Goal: Task Accomplishment & Management: Complete application form

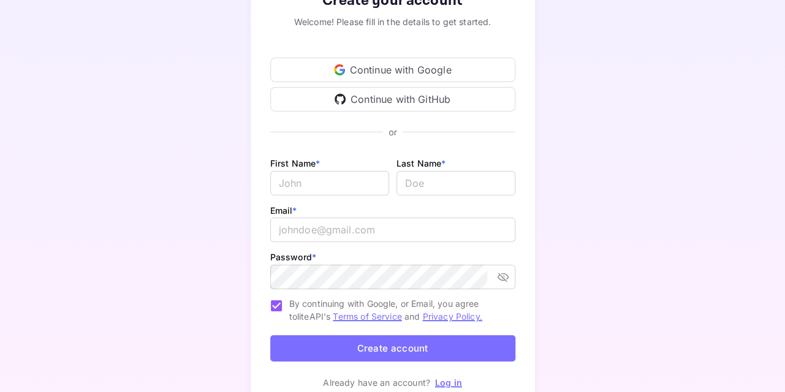
scroll to position [154, 0]
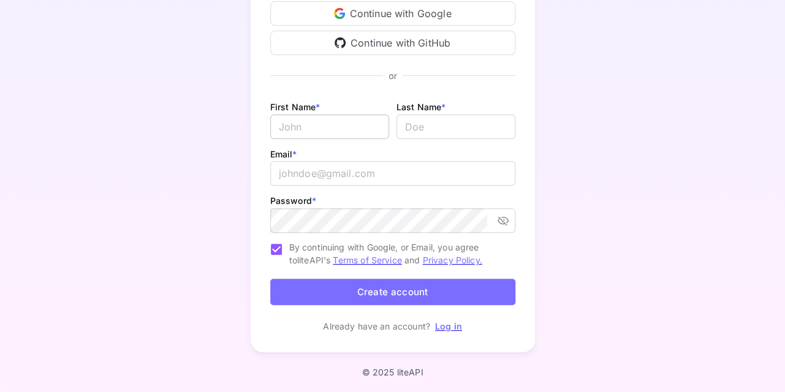
click at [313, 118] on input "Email *" at bounding box center [329, 127] width 119 height 25
type input "EPSIMEC"
type input "GmbH & Co KG"
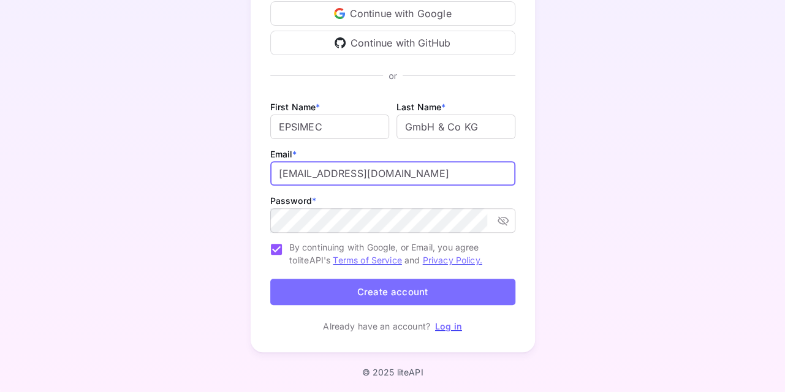
type input "[EMAIL_ADDRESS][DOMAIN_NAME]"
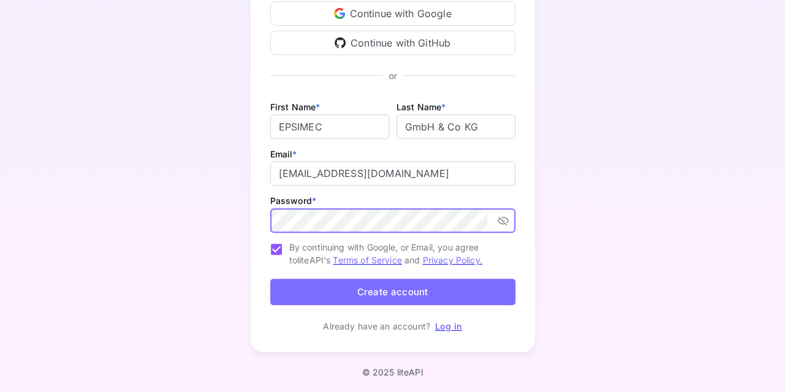
click at [398, 295] on button "Create account" at bounding box center [392, 292] width 245 height 26
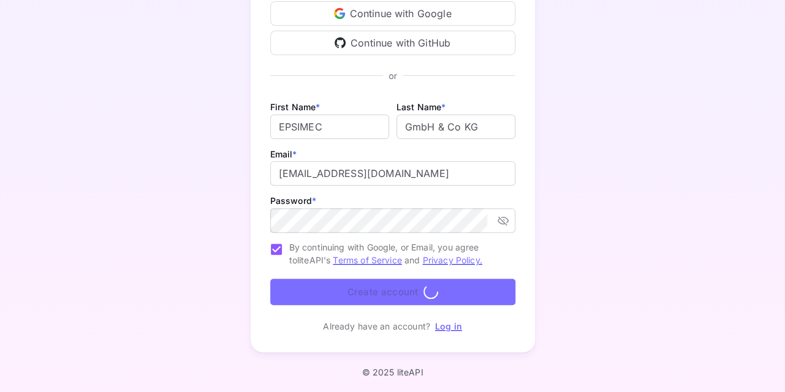
scroll to position [0, 0]
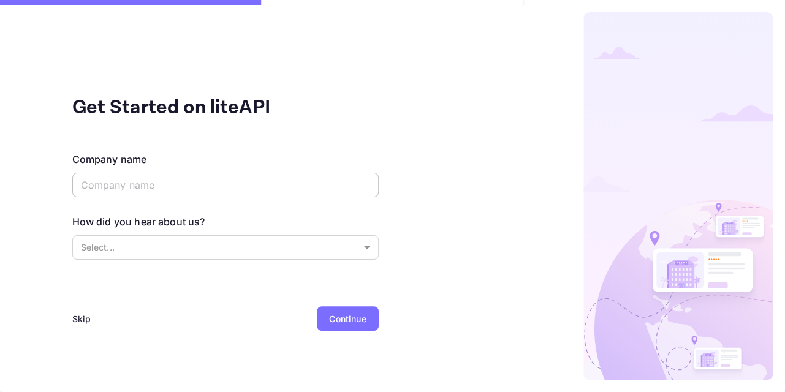
click at [302, 183] on input "text" at bounding box center [225, 185] width 306 height 25
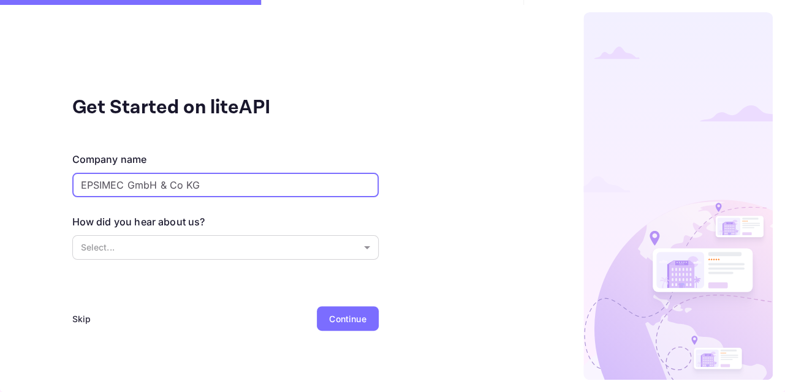
type input "EPSIMEC GmbH & Co KG"
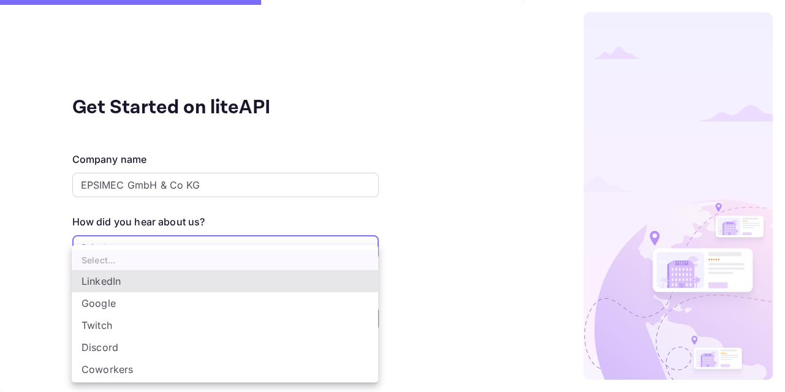
click at [232, 257] on body "Get Started on liteAPI Company name EPSIMEC GmbH & Co KG ​ How did you hear abo…" at bounding box center [392, 196] width 785 height 392
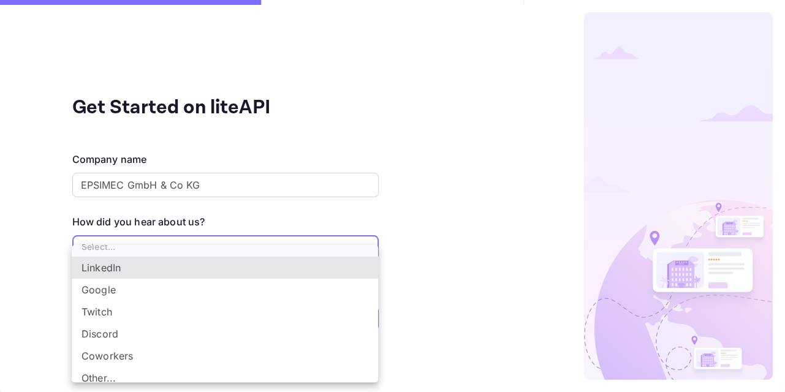
scroll to position [20, 0]
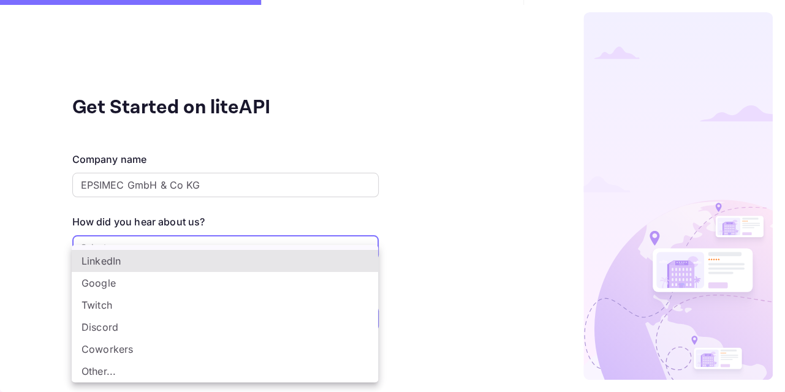
click at [229, 368] on li "Other..." at bounding box center [225, 371] width 306 height 22
type input "Other..."
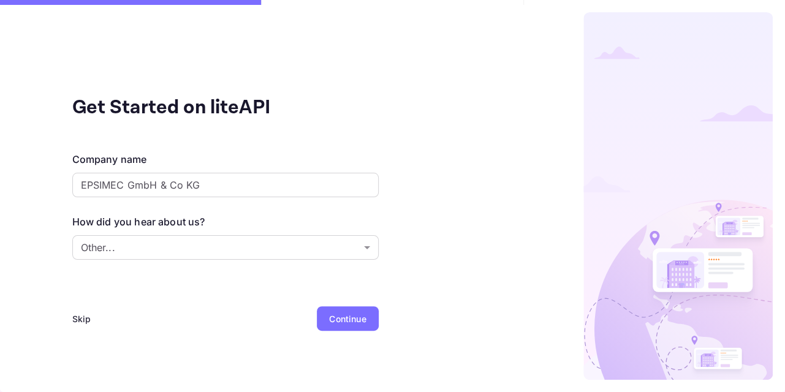
click at [350, 313] on div "Continue" at bounding box center [347, 318] width 37 height 13
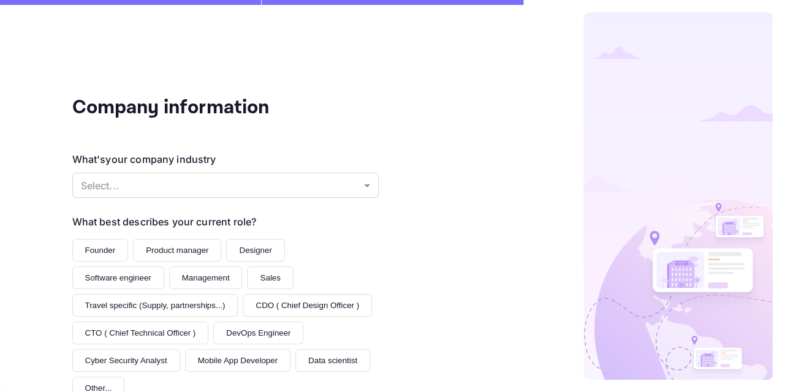
scroll to position [72, 0]
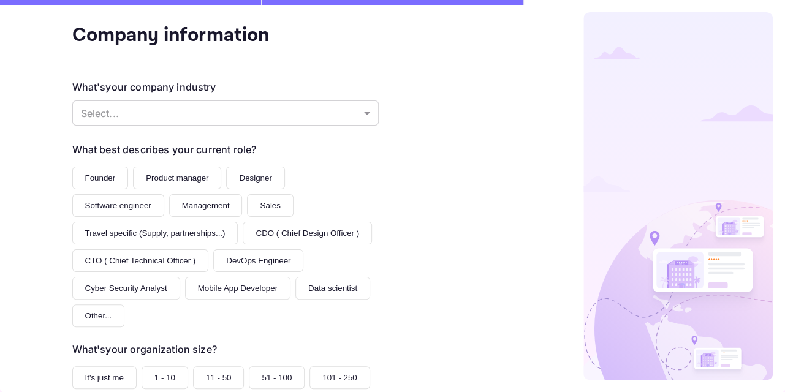
click at [164, 194] on button "Software engineer" at bounding box center [118, 205] width 92 height 23
click at [240, 178] on button "Designer" at bounding box center [255, 178] width 58 height 23
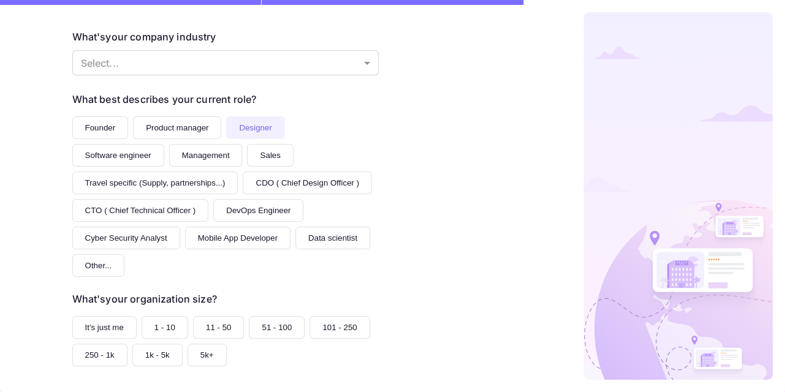
scroll to position [145, 0]
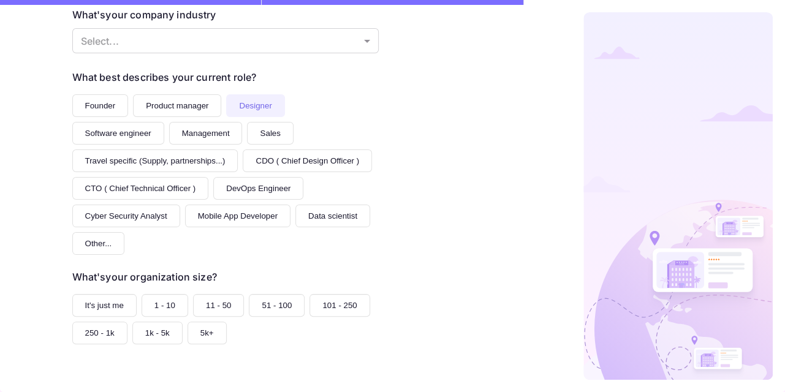
click at [238, 149] on button "Travel specific (Supply, partnerships...)" at bounding box center [155, 160] width 166 height 23
click at [170, 294] on button "1 - 10" at bounding box center [165, 305] width 47 height 23
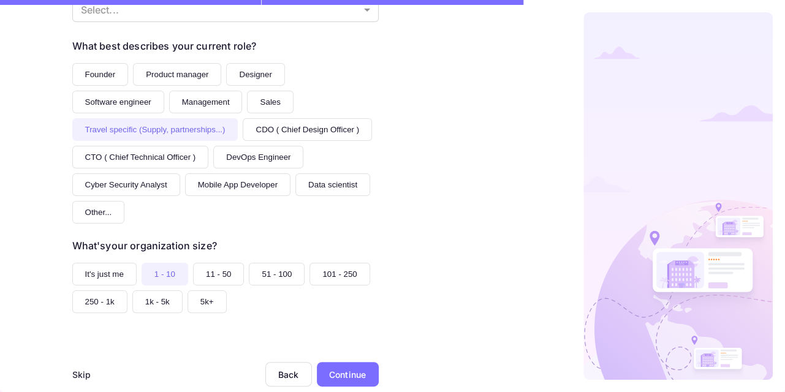
click at [365, 368] on div "Continue" at bounding box center [347, 374] width 37 height 13
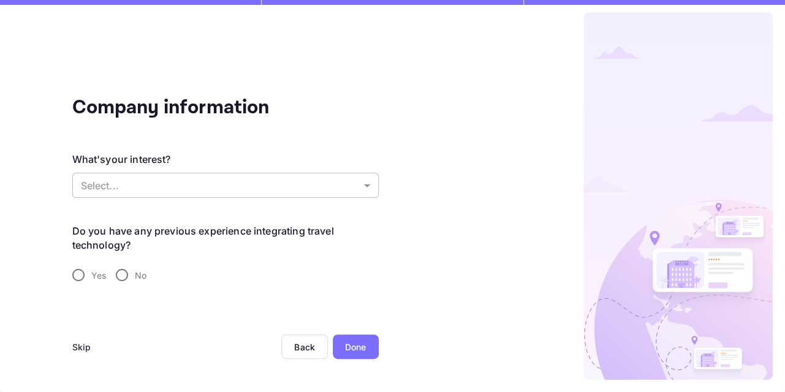
click at [210, 183] on body "Company information What's your interest? Select... ​ Do you have any previous …" at bounding box center [392, 196] width 785 height 392
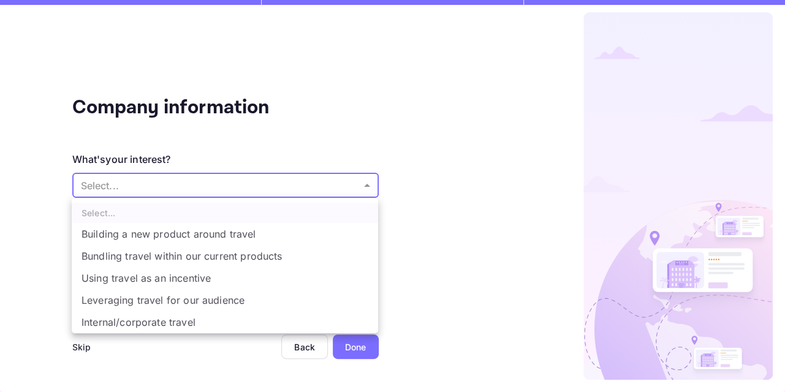
click at [234, 261] on li "Bundling travel within our current products" at bounding box center [225, 256] width 306 height 22
type input "Bundling travel within our current products"
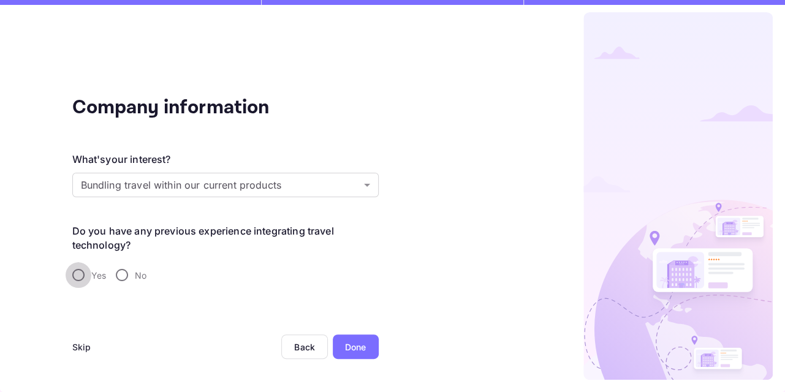
click at [79, 268] on input "Yes" at bounding box center [79, 275] width 26 height 26
radio input "true"
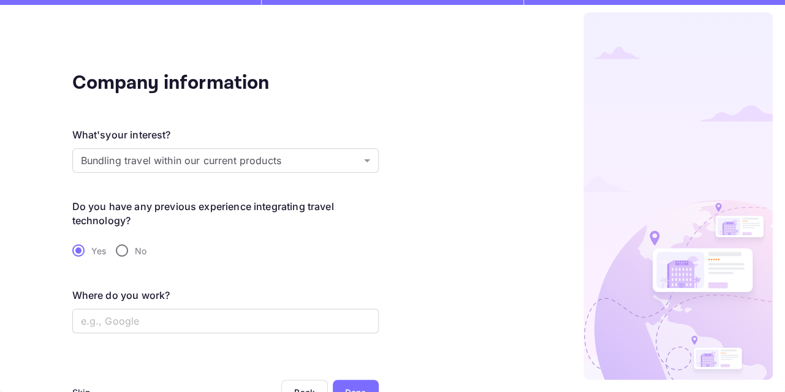
scroll to position [36, 0]
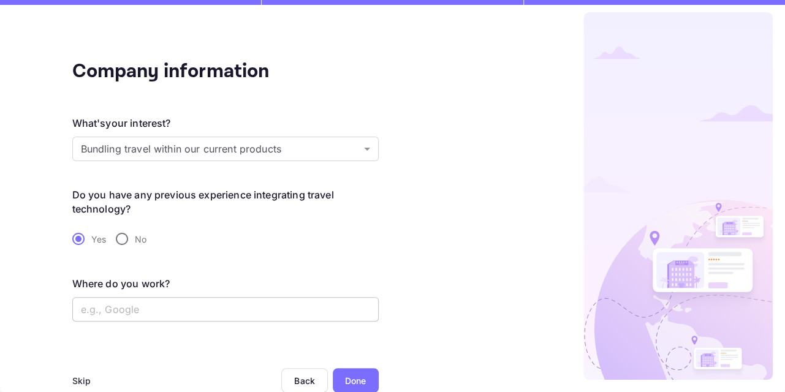
drag, startPoint x: 198, startPoint y: 293, endPoint x: 213, endPoint y: 304, distance: 18.0
click at [198, 295] on div "Where do you work? ​" at bounding box center [225, 298] width 306 height 45
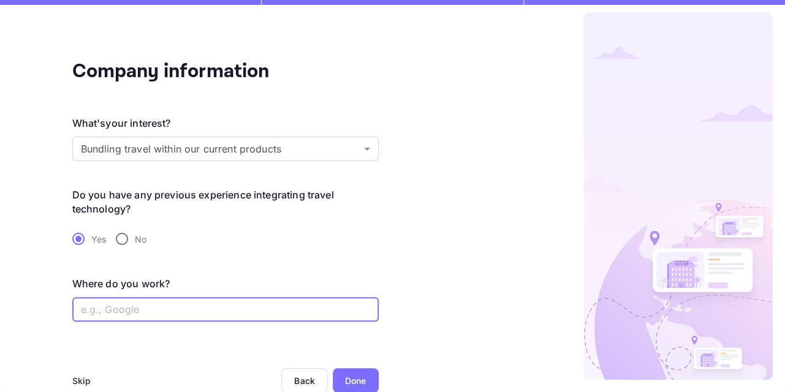
click at [221, 307] on input "text" at bounding box center [225, 309] width 306 height 25
type input "[DOMAIN_NAME]"
click at [355, 380] on div "Done" at bounding box center [355, 380] width 21 height 13
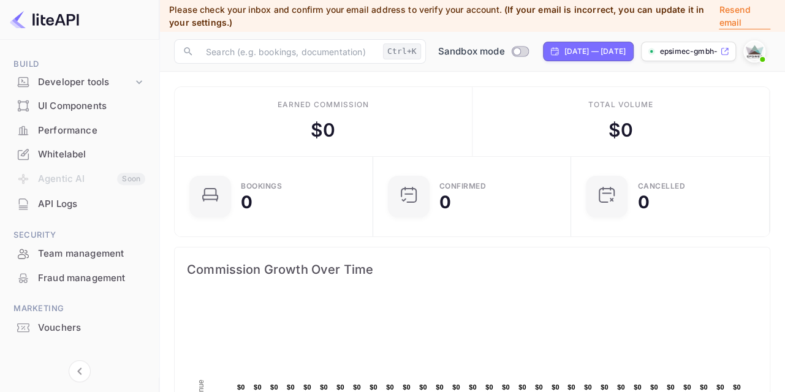
scroll to position [198, 0]
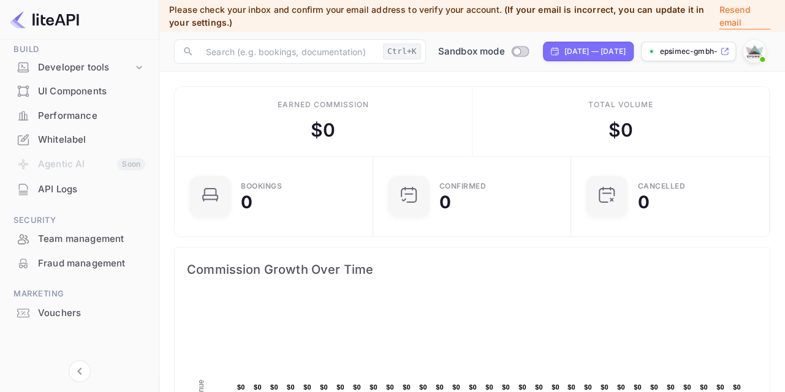
click at [81, 133] on div "Whitelabel" at bounding box center [91, 140] width 107 height 14
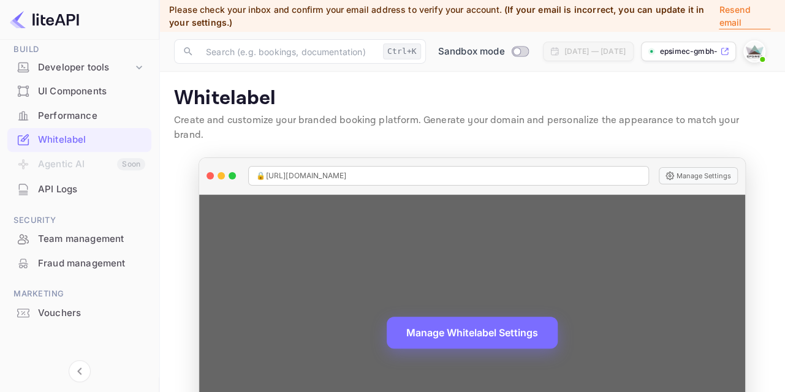
click at [586, 166] on div "🔒 [URL][DOMAIN_NAME]" at bounding box center [448, 176] width 400 height 20
click at [704, 167] on button "Manage Settings" at bounding box center [698, 175] width 79 height 17
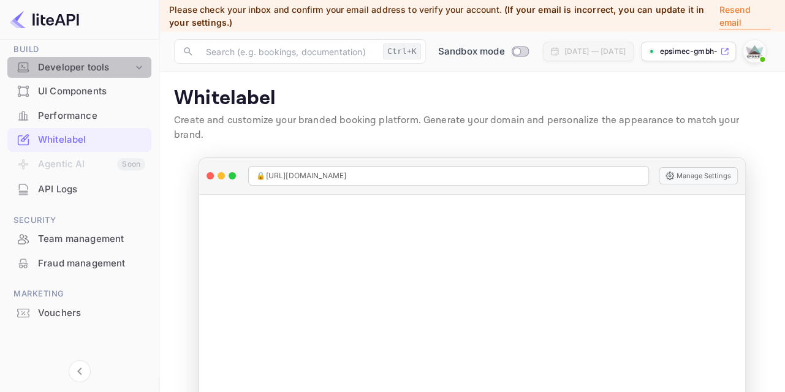
click at [66, 69] on div "Developer tools" at bounding box center [85, 68] width 95 height 14
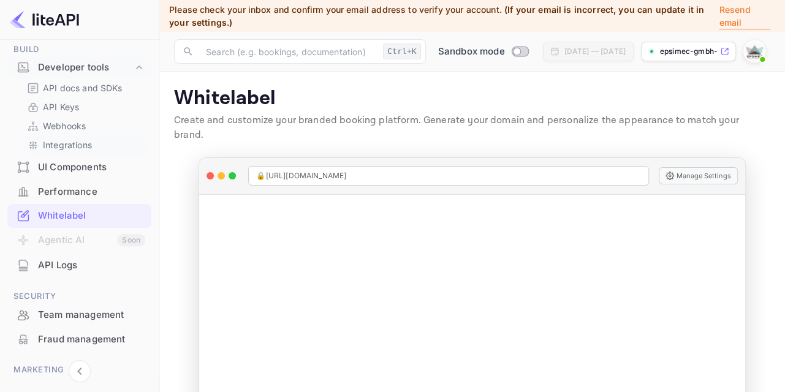
click at [67, 145] on p "Integrations" at bounding box center [67, 144] width 49 height 13
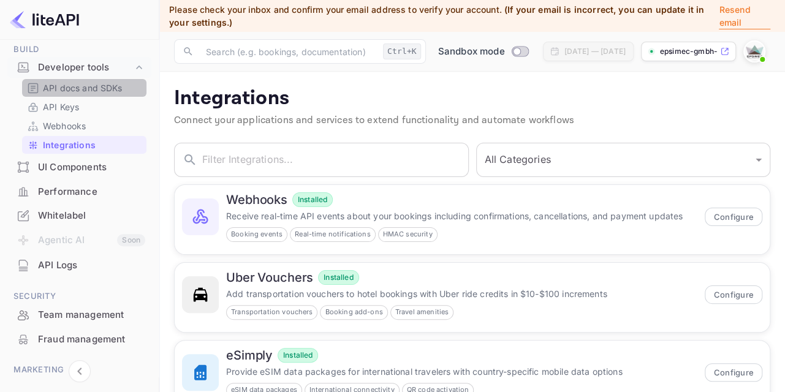
click at [69, 86] on p "API docs and SDKs" at bounding box center [83, 87] width 80 height 13
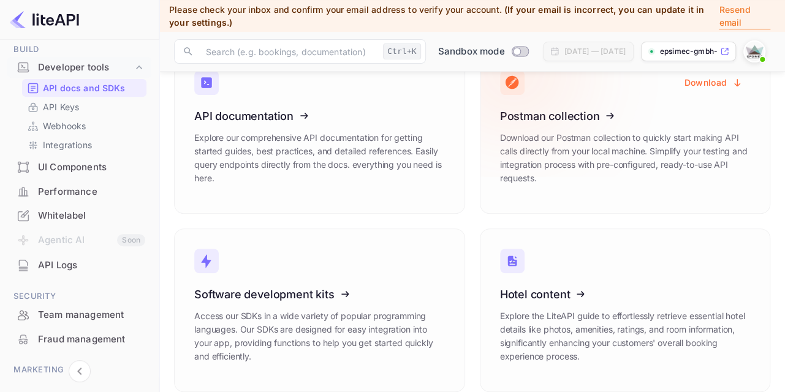
scroll to position [107, 0]
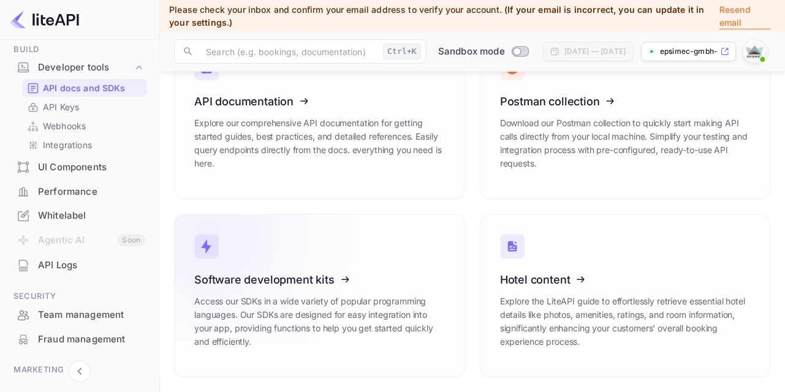
click at [238, 253] on icon at bounding box center [270, 277] width 191 height 126
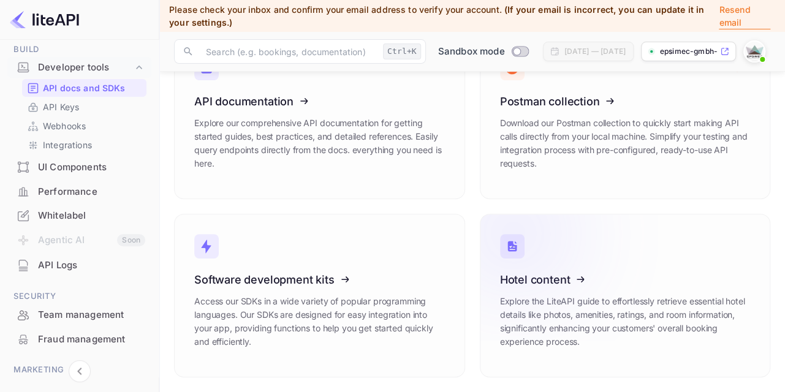
click at [584, 286] on icon at bounding box center [575, 277] width 191 height 126
click at [53, 204] on div "Whitelabel" at bounding box center [79, 216] width 144 height 24
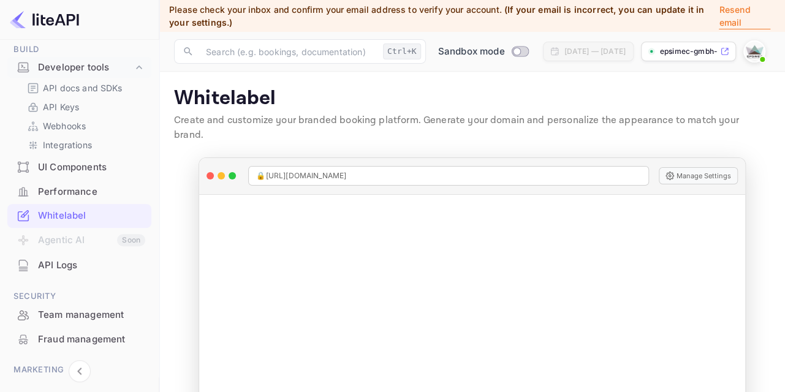
click at [723, 158] on div "🔒 [URL][DOMAIN_NAME] Manage Settings" at bounding box center [471, 176] width 545 height 37
click at [722, 167] on button "Manage Settings" at bounding box center [698, 175] width 79 height 17
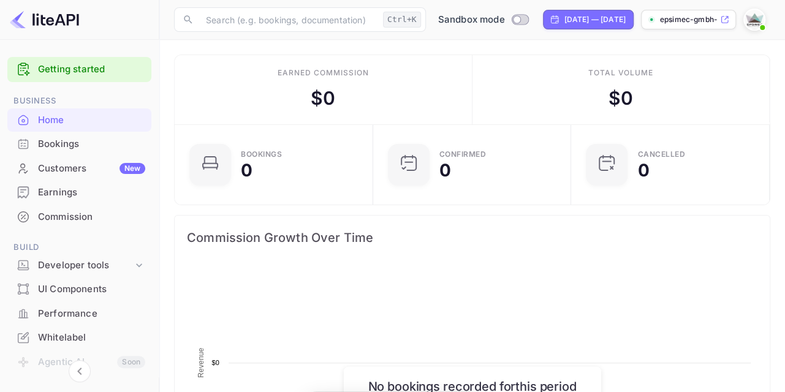
scroll to position [199, 191]
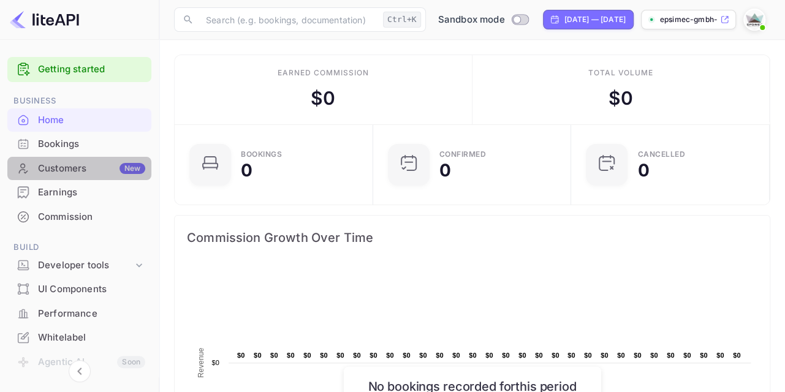
click at [79, 165] on div "Customers New" at bounding box center [91, 169] width 107 height 14
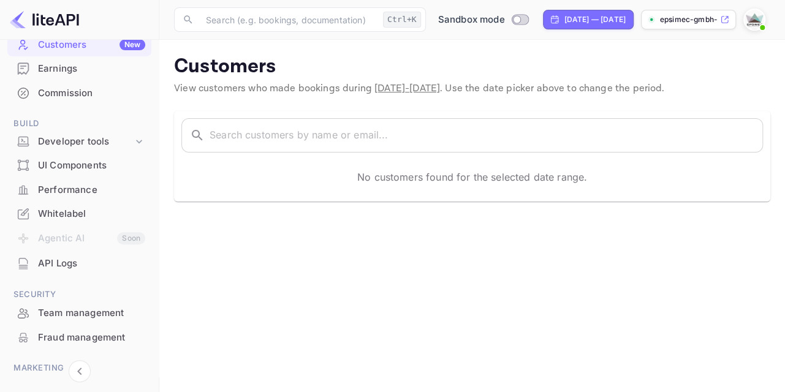
scroll to position [145, 0]
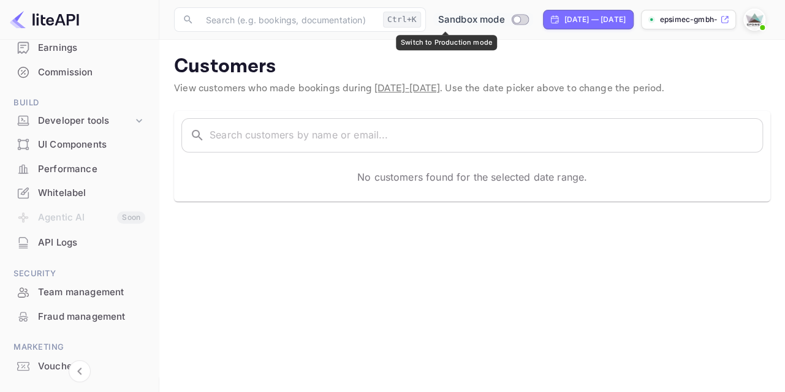
click at [504, 22] on input "Switch to Production mode" at bounding box center [516, 19] width 25 height 8
checkbox input "false"
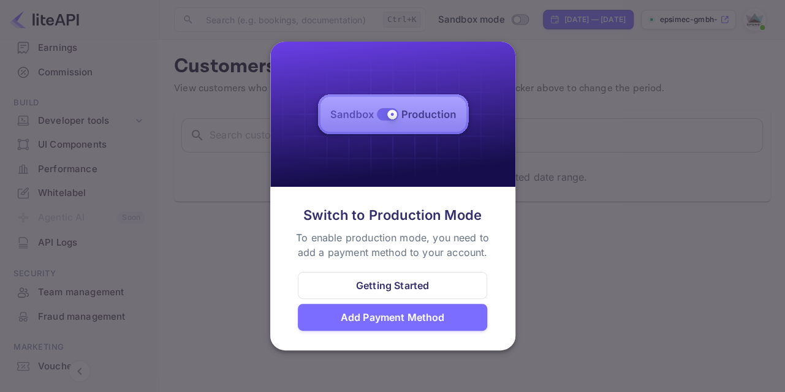
click at [409, 314] on div "Add Payment Method" at bounding box center [393, 317] width 104 height 15
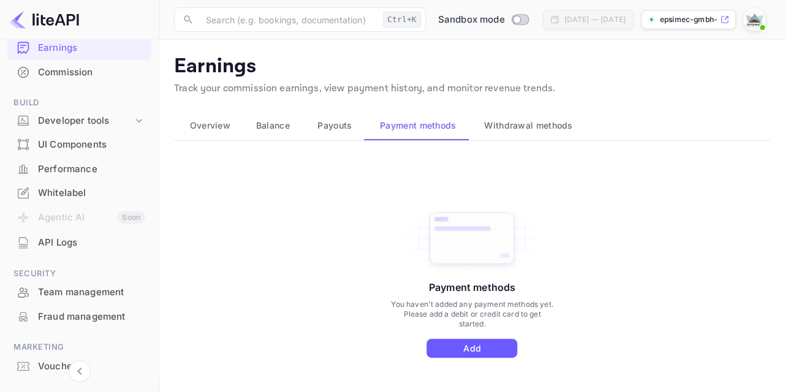
click at [480, 342] on button "Add" at bounding box center [471, 348] width 91 height 19
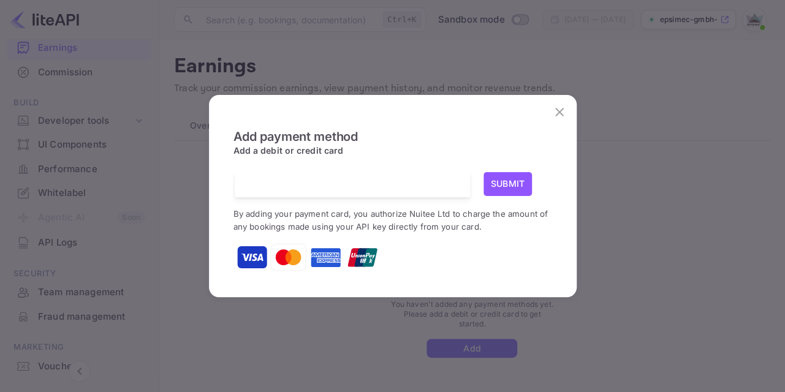
click at [559, 112] on icon "close" at bounding box center [559, 112] width 9 height 9
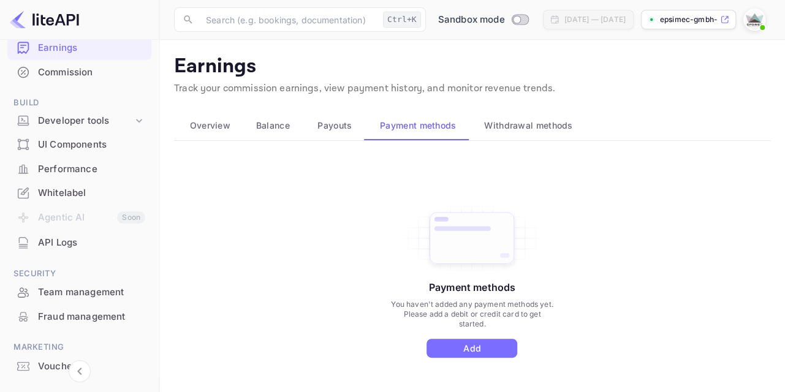
click at [523, 129] on span "Withdrawal methods" at bounding box center [528, 125] width 88 height 15
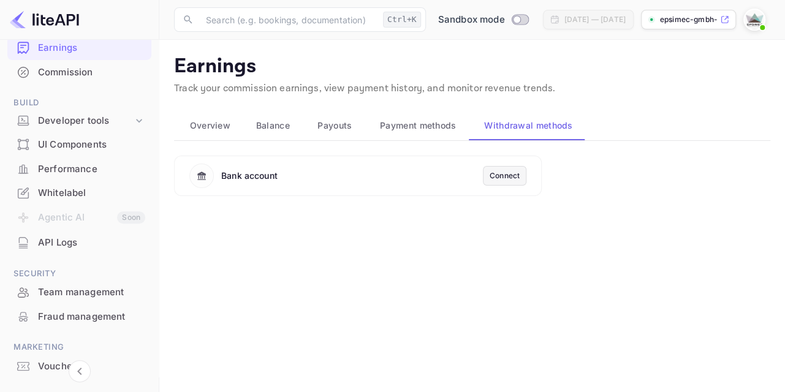
click at [312, 127] on div "Payouts" at bounding box center [333, 125] width 43 height 15
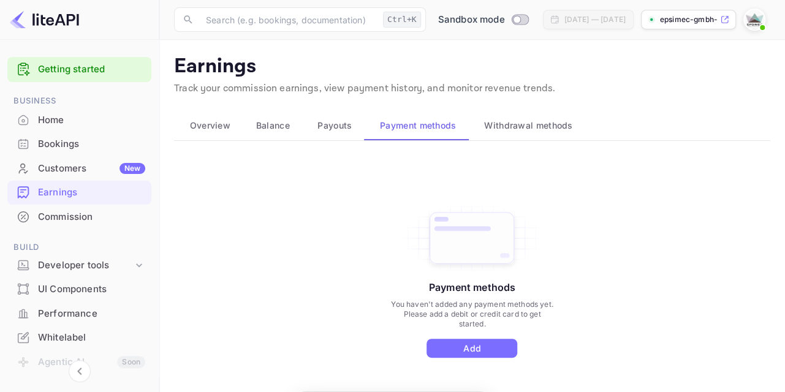
click at [274, 126] on span "Balance" at bounding box center [273, 125] width 34 height 15
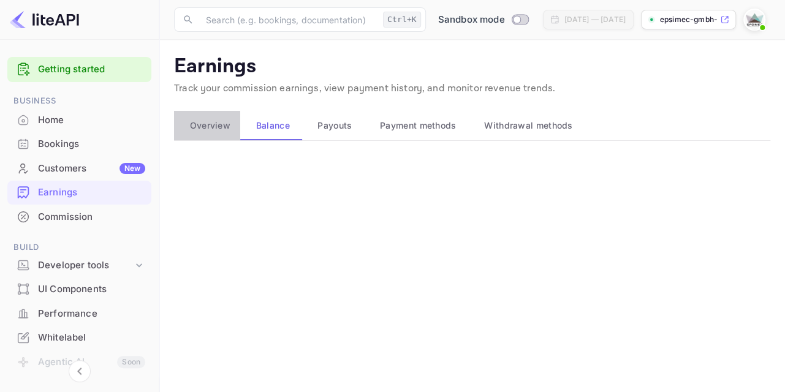
click at [210, 121] on span "Overview" at bounding box center [210, 125] width 40 height 15
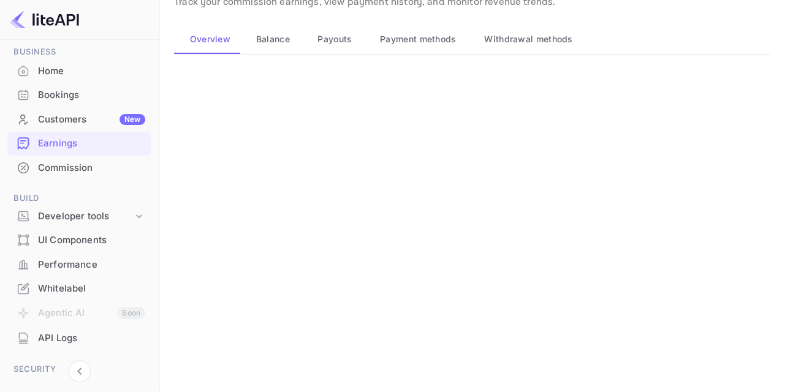
scroll to position [72, 0]
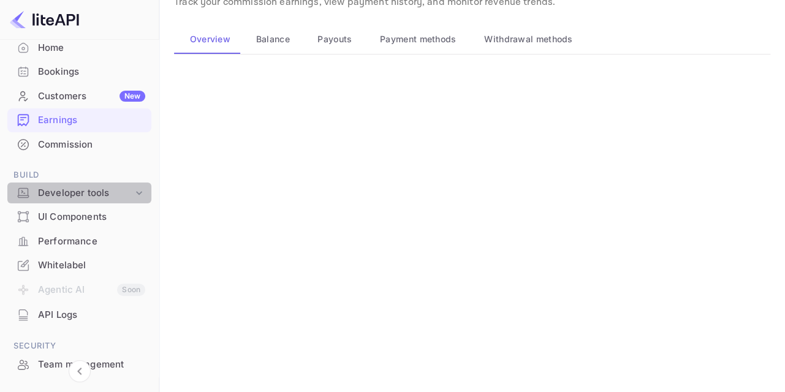
click at [85, 189] on div "Developer tools" at bounding box center [85, 193] width 95 height 14
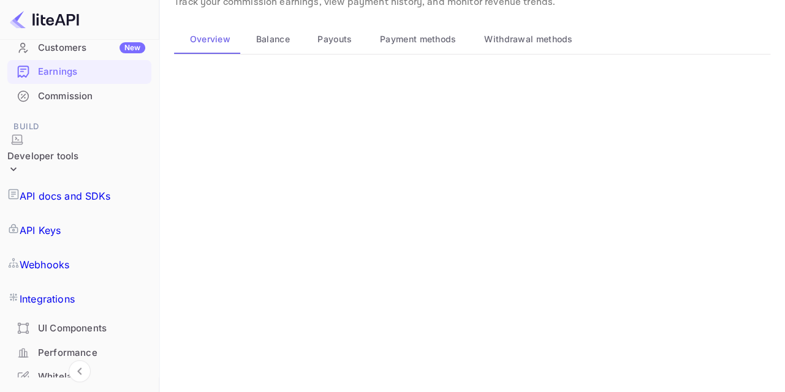
scroll to position [145, 0]
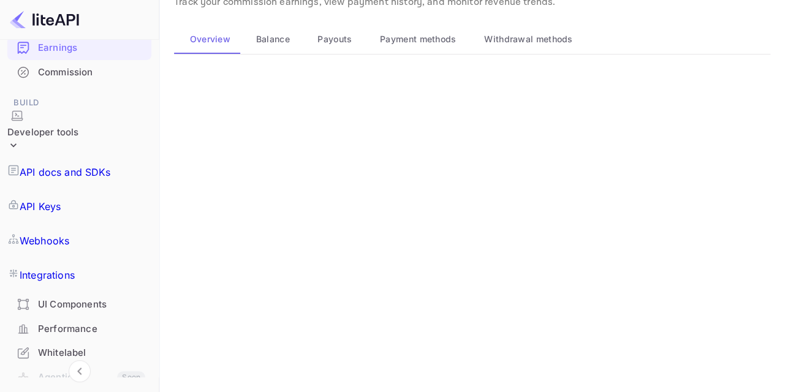
click at [91, 346] on div "Whitelabel" at bounding box center [91, 353] width 107 height 14
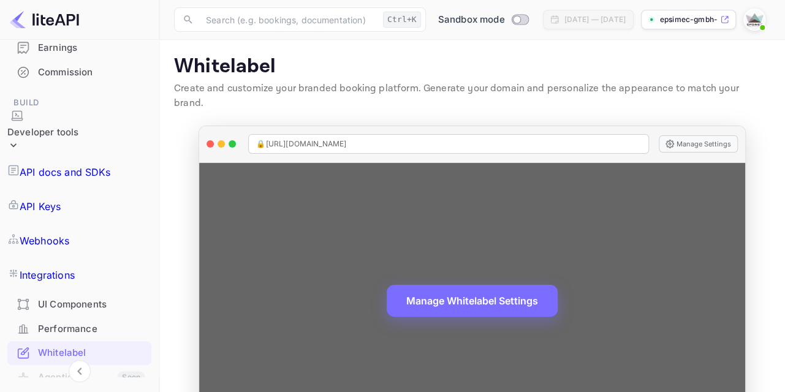
click at [453, 134] on div "🔒 [URL][DOMAIN_NAME]" at bounding box center [448, 144] width 400 height 20
click at [346, 138] on span "🔒 [URL][DOMAIN_NAME]" at bounding box center [301, 143] width 90 height 11
copy span "🔒"
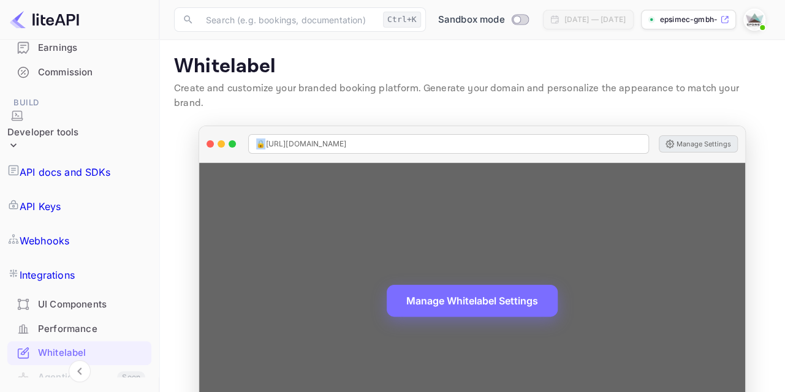
click at [709, 135] on button "Manage Settings" at bounding box center [698, 143] width 79 height 17
